Goal: Task Accomplishment & Management: Manage account settings

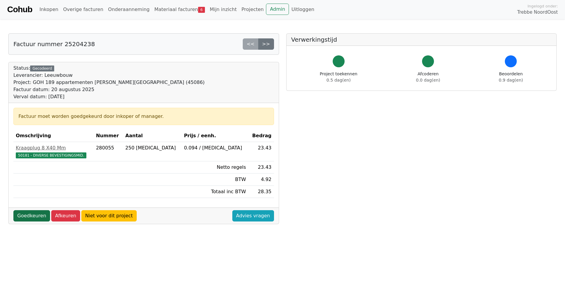
click at [31, 215] on link "Goedkeuren" at bounding box center [31, 215] width 37 height 11
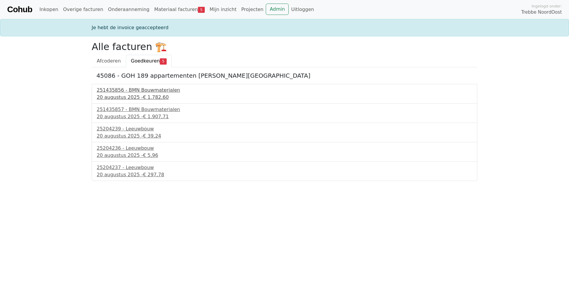
click at [126, 96] on div "[DATE] - € 1.782,60" at bounding box center [285, 97] width 376 height 7
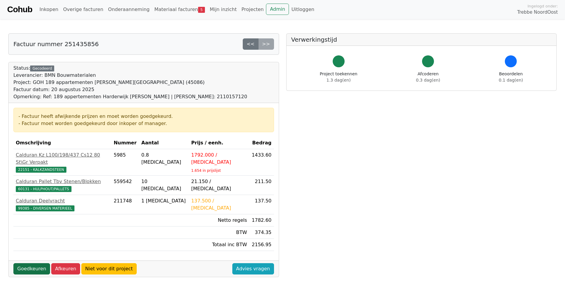
click at [35, 263] on link "Goedkeuren" at bounding box center [31, 268] width 37 height 11
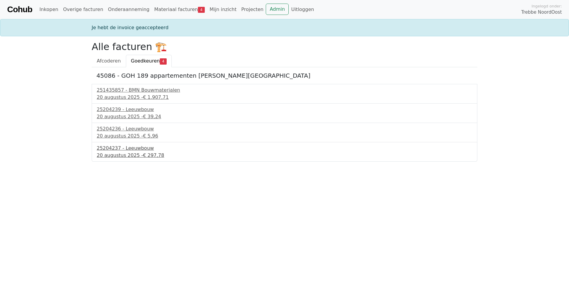
click at [124, 151] on div "25204237 - Leeuwbouw" at bounding box center [285, 148] width 376 height 7
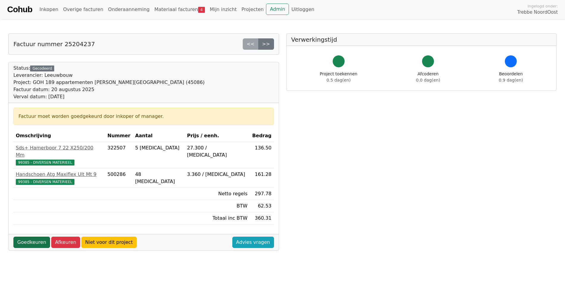
click at [32, 237] on link "Goedkeuren" at bounding box center [31, 242] width 37 height 11
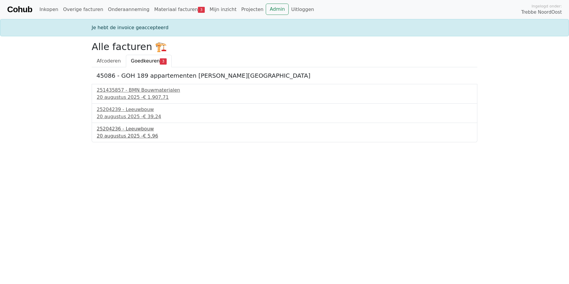
click at [126, 132] on div "25204236 - Leeuwbouw" at bounding box center [285, 128] width 376 height 7
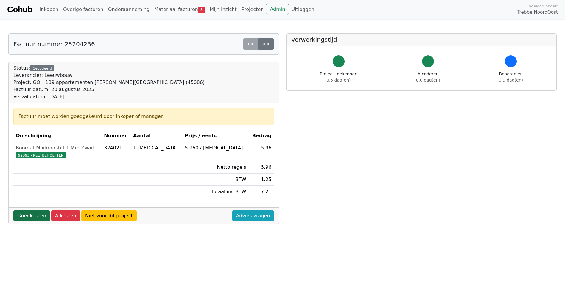
click at [30, 215] on link "Goedkeuren" at bounding box center [31, 215] width 37 height 11
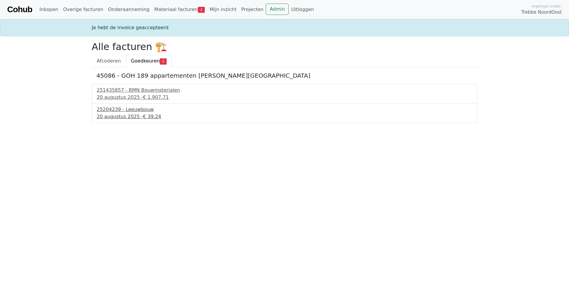
click at [118, 115] on div "20 augustus 2025 - € 39,24" at bounding box center [285, 116] width 376 height 7
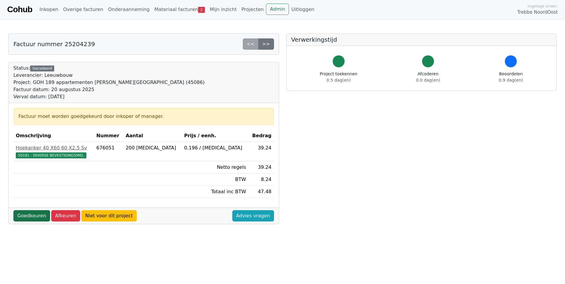
click at [23, 217] on link "Goedkeuren" at bounding box center [31, 215] width 37 height 11
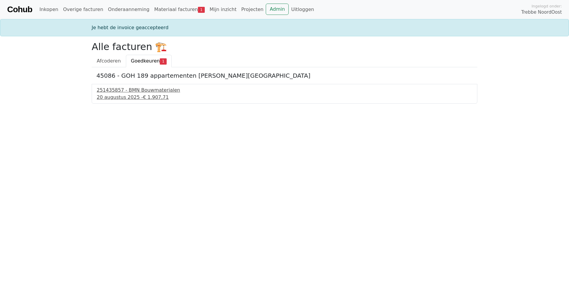
click at [114, 97] on div "[DATE] - € 1.907,71" at bounding box center [285, 97] width 376 height 7
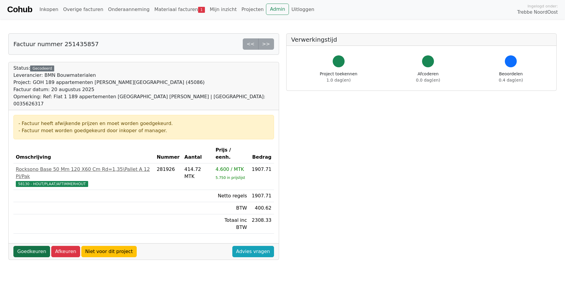
click at [28, 246] on link "Goedkeuren" at bounding box center [31, 251] width 37 height 11
